Goal: Task Accomplishment & Management: Manage account settings

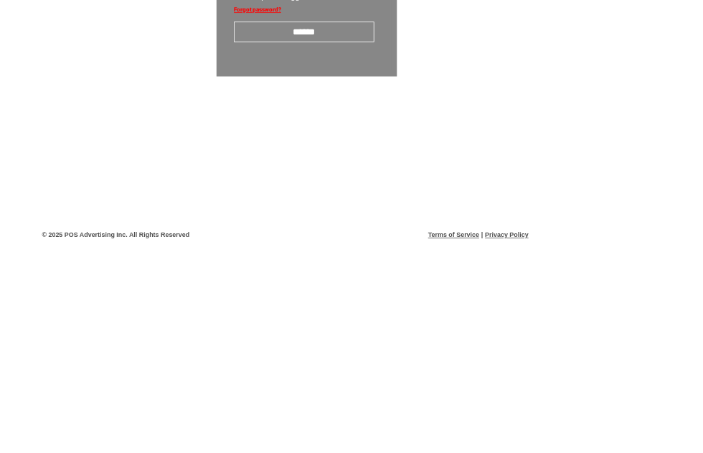
scroll to position [24, 0]
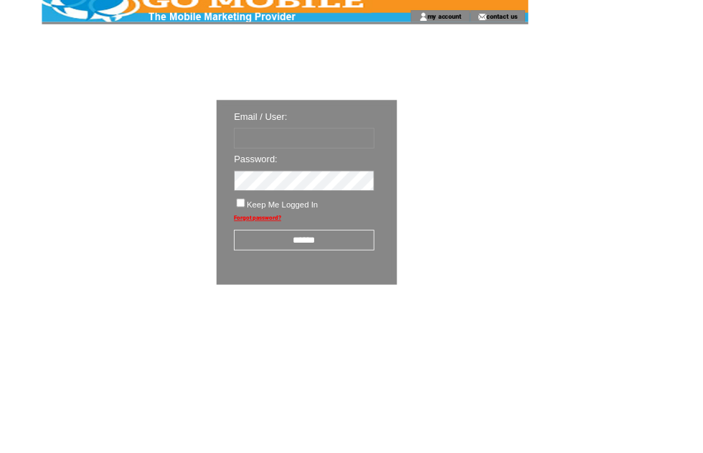
type input "********"
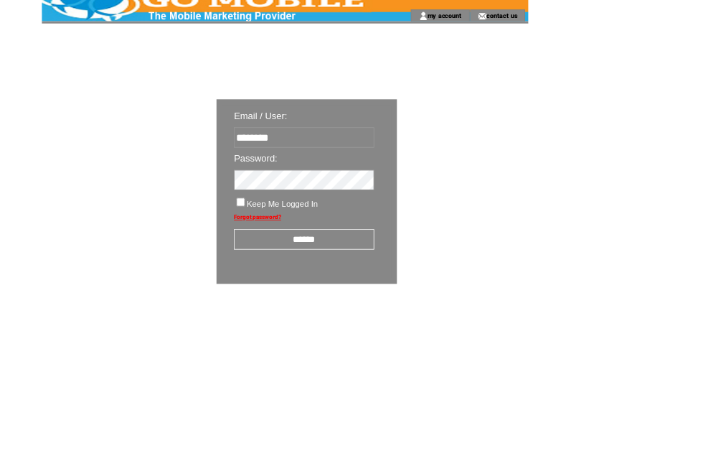
click at [399, 305] on input "******" at bounding box center [375, 295] width 173 height 25
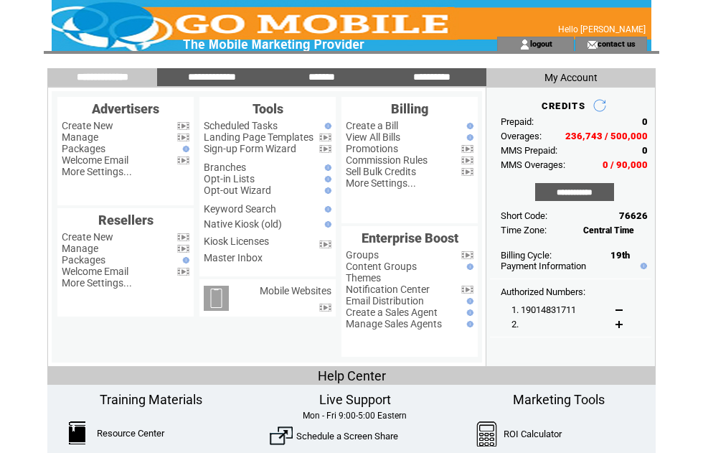
scroll to position [112, 57]
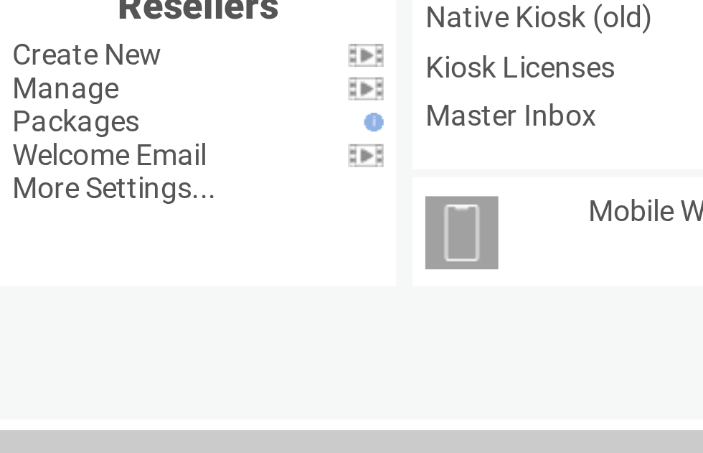
click at [62, 28] on link "Manage" at bounding box center [80, 30] width 37 height 11
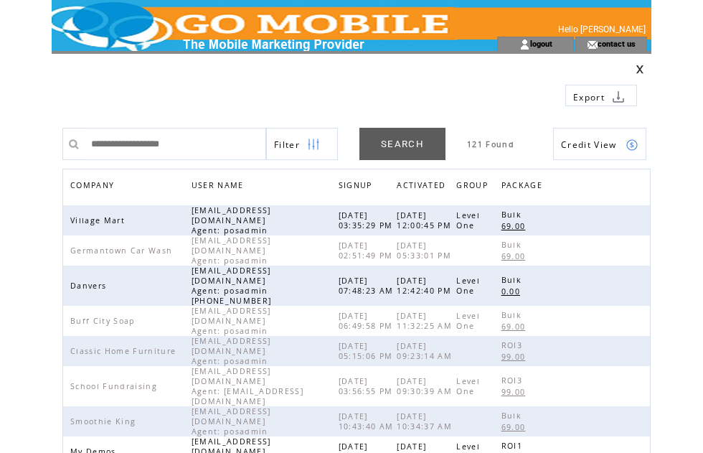
click at [111, 183] on span "COMPANY" at bounding box center [93, 187] width 47 height 21
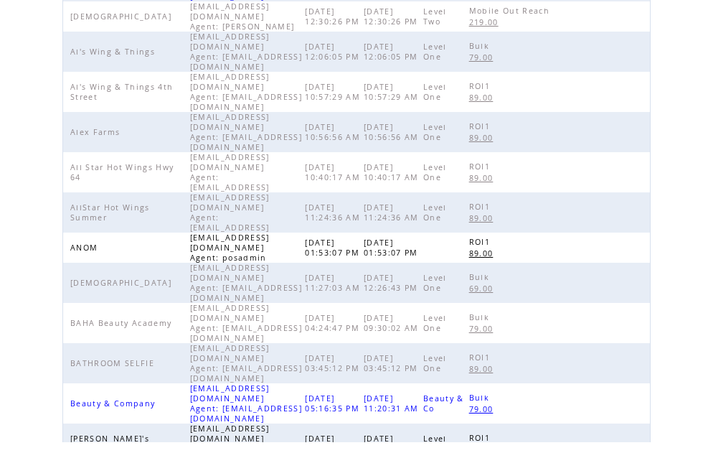
scroll to position [452, 0]
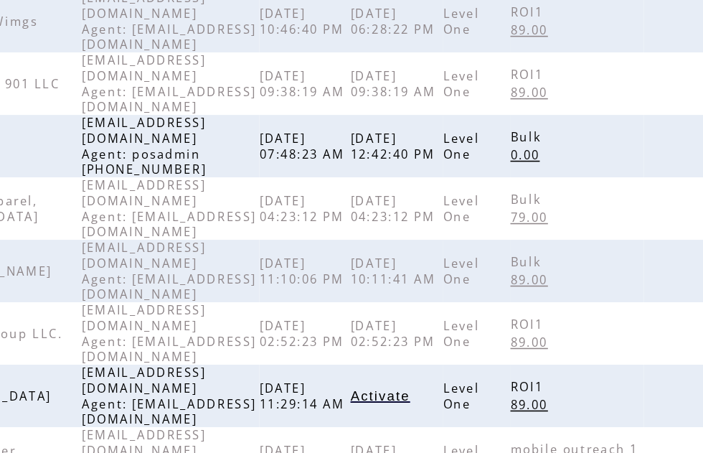
scroll to position [366, 0]
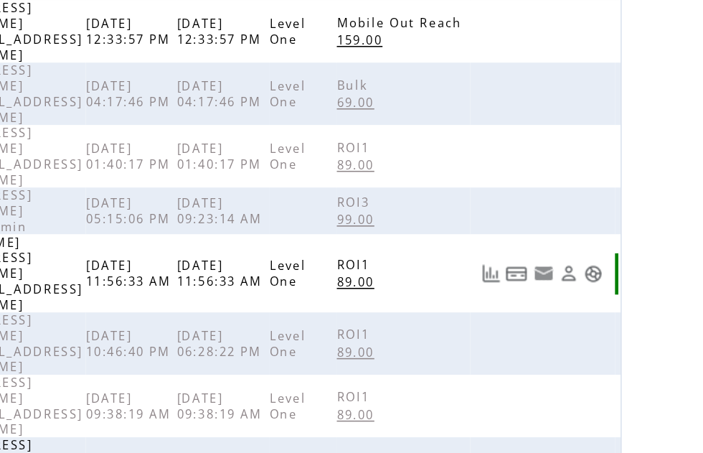
click at [627, 200] on link at bounding box center [633, 206] width 12 height 12
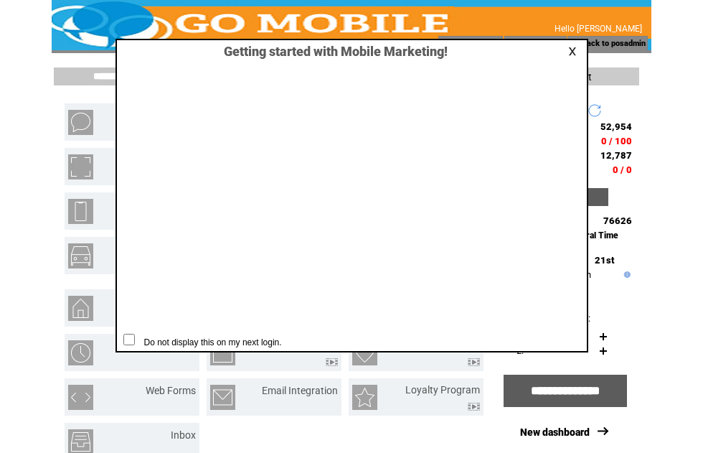
click at [577, 49] on link at bounding box center [575, 51] width 13 height 9
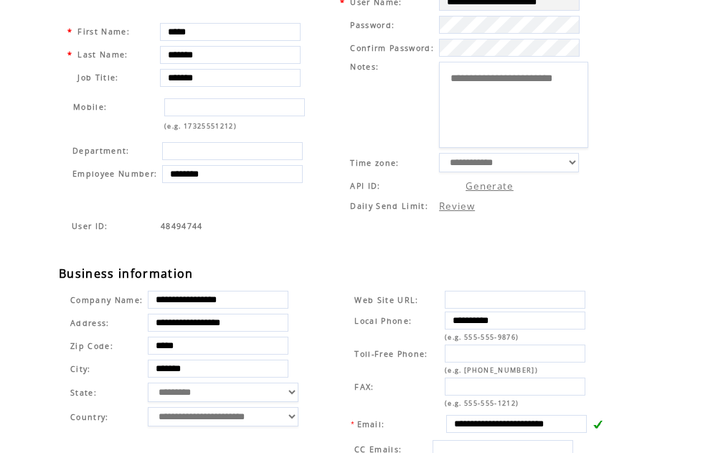
scroll to position [96, 0]
